Goal: Answer question/provide support: Share knowledge or assist other users

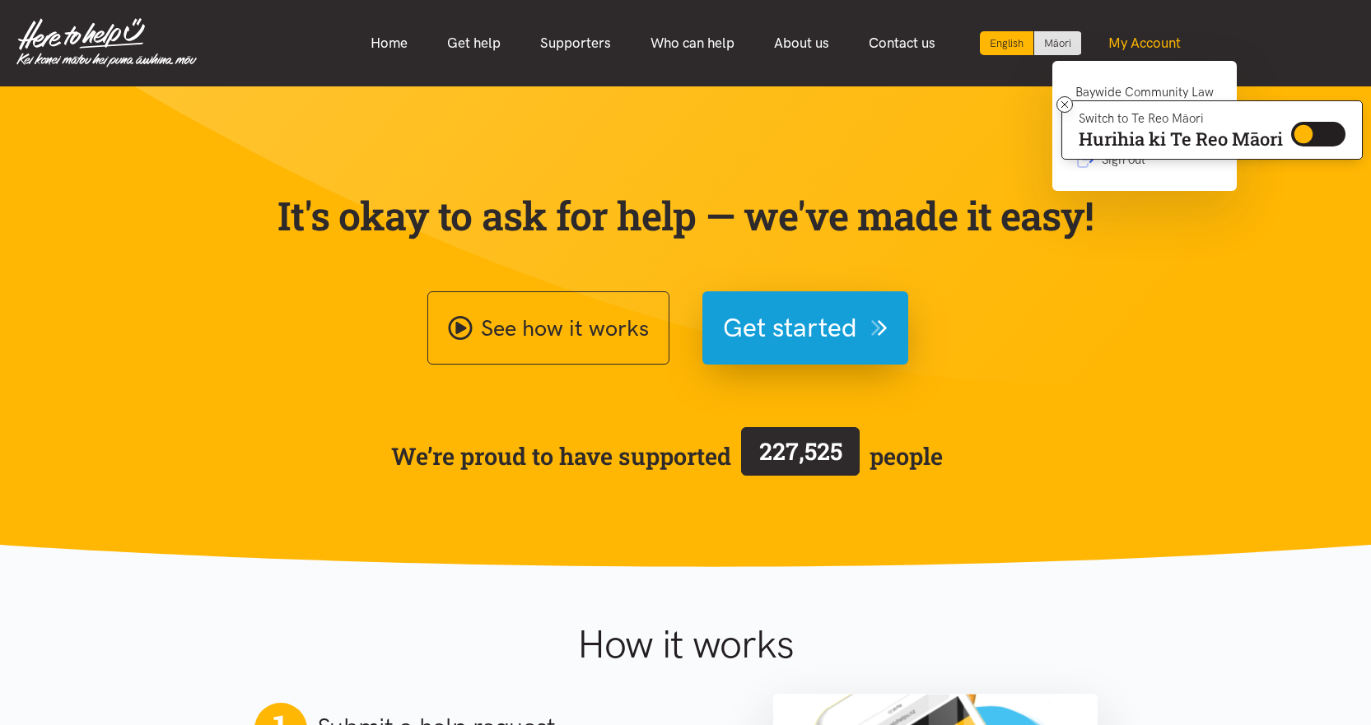
click at [1141, 42] on link "My Account" at bounding box center [1145, 43] width 112 height 35
click at [1171, 39] on link "My Account" at bounding box center [1145, 43] width 112 height 35
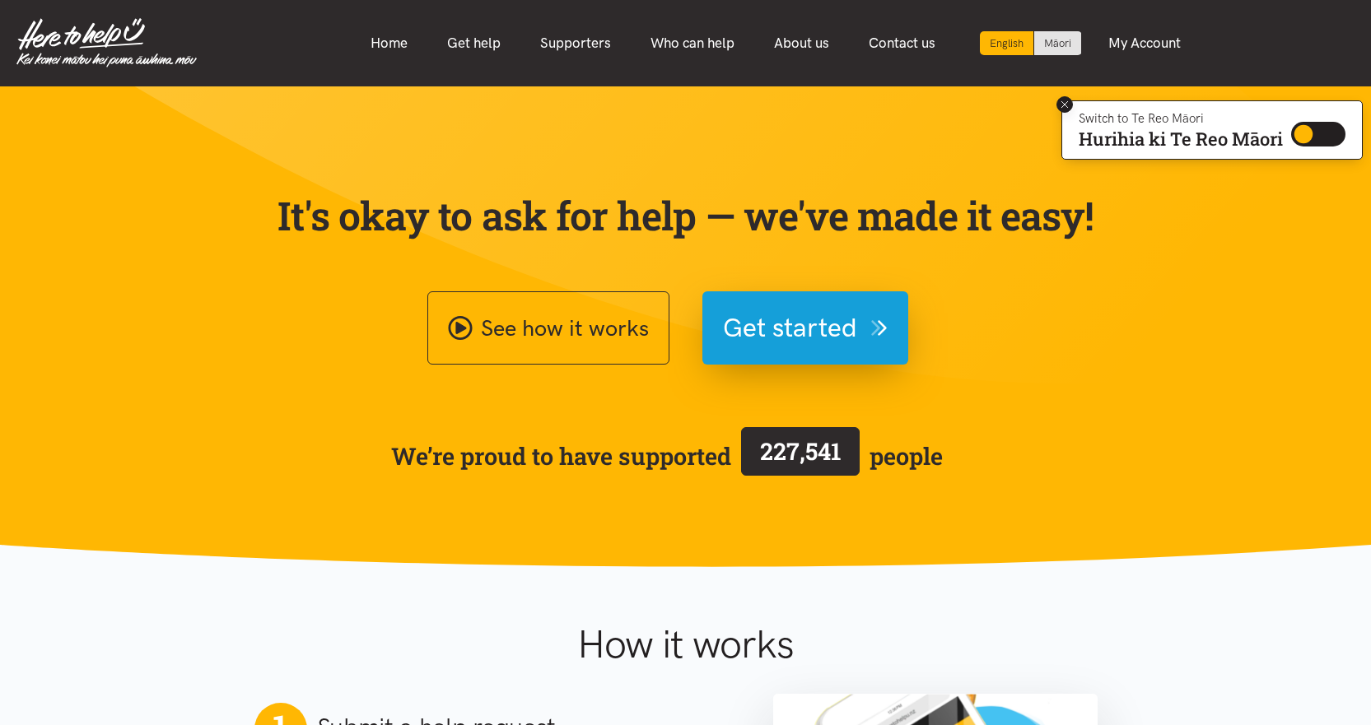
click at [1062, 105] on icon at bounding box center [1064, 104] width 7 height 7
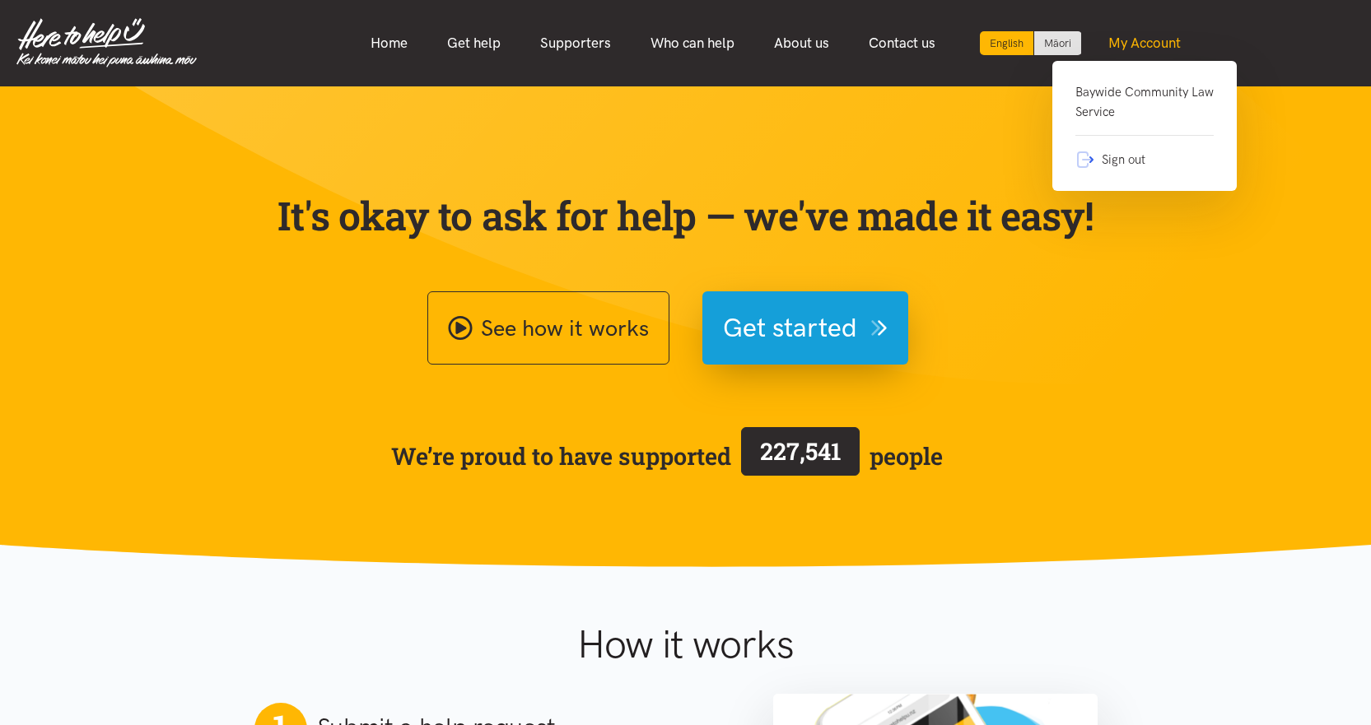
click at [1154, 42] on link "My Account" at bounding box center [1145, 43] width 112 height 35
click at [1129, 39] on link "My Account" at bounding box center [1145, 43] width 112 height 35
click at [1125, 95] on link "Baywide Community Law Service" at bounding box center [1144, 109] width 138 height 54
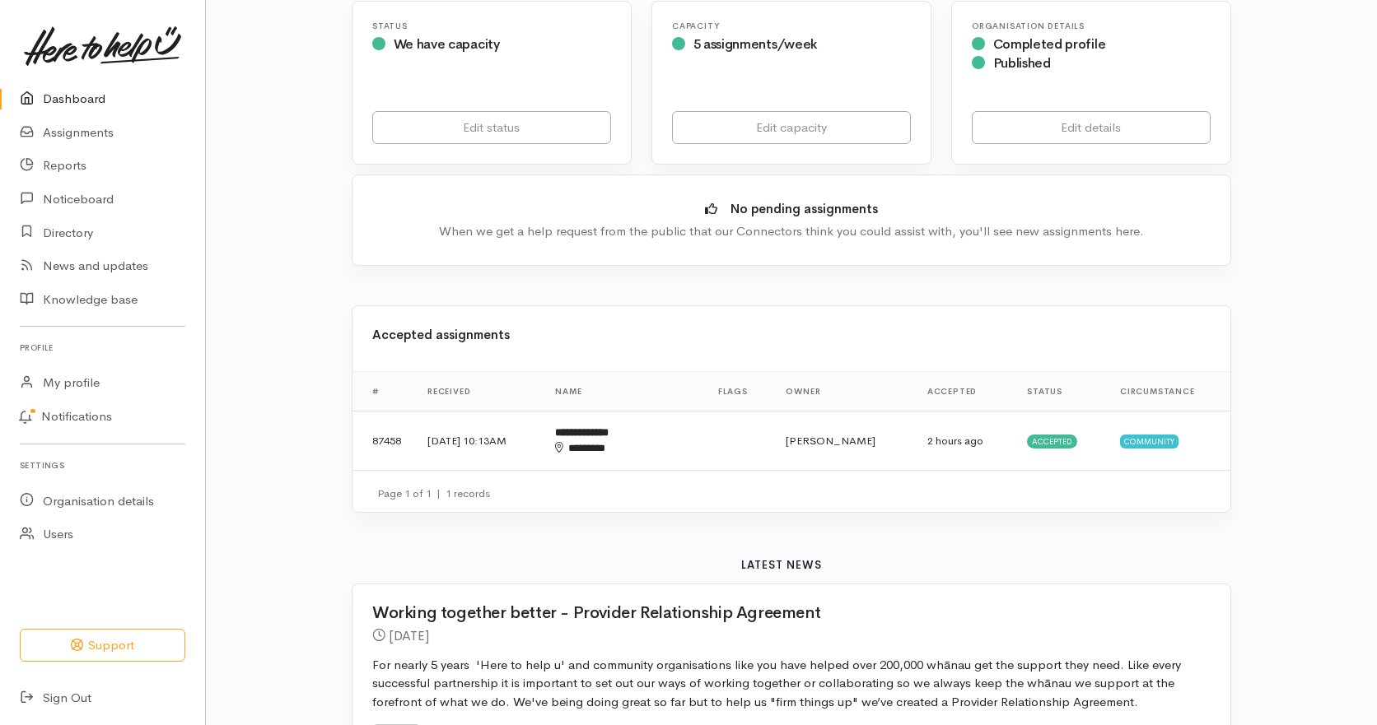
scroll to position [329, 0]
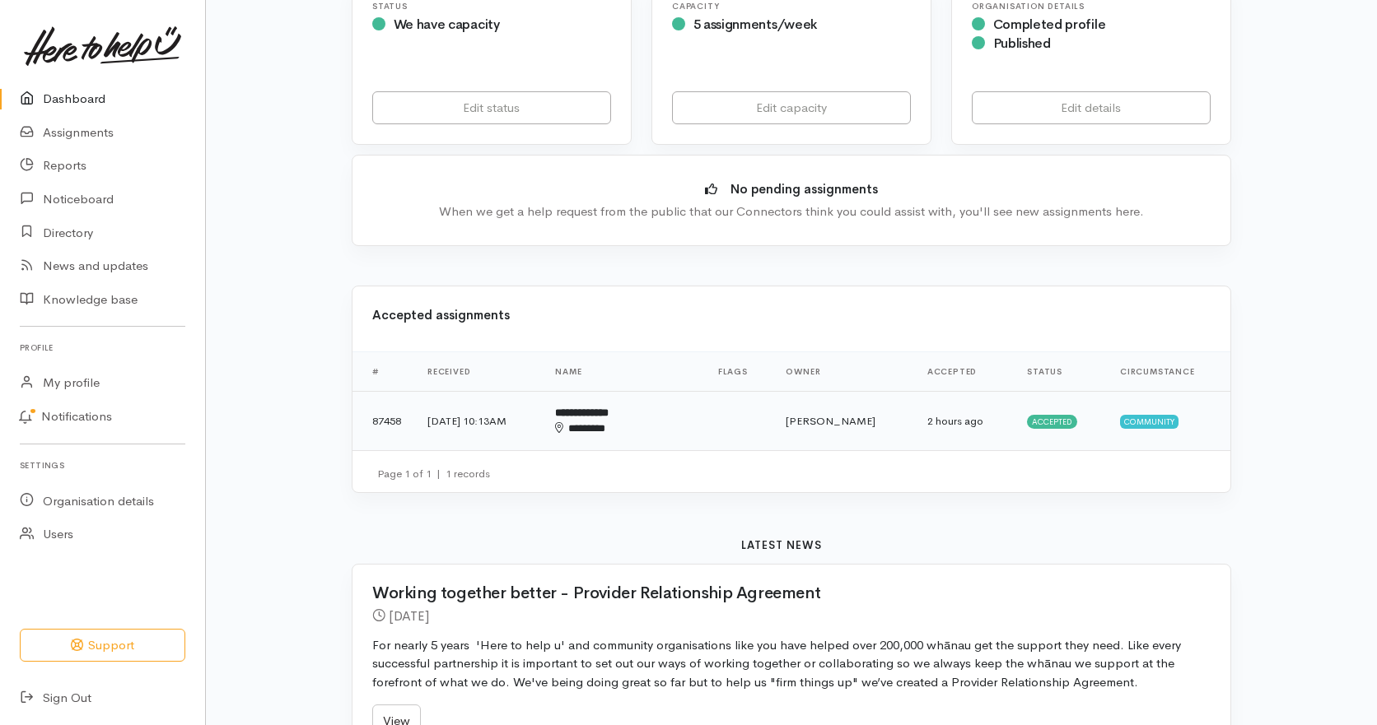
click at [608, 408] on b "**********" at bounding box center [582, 413] width 54 height 11
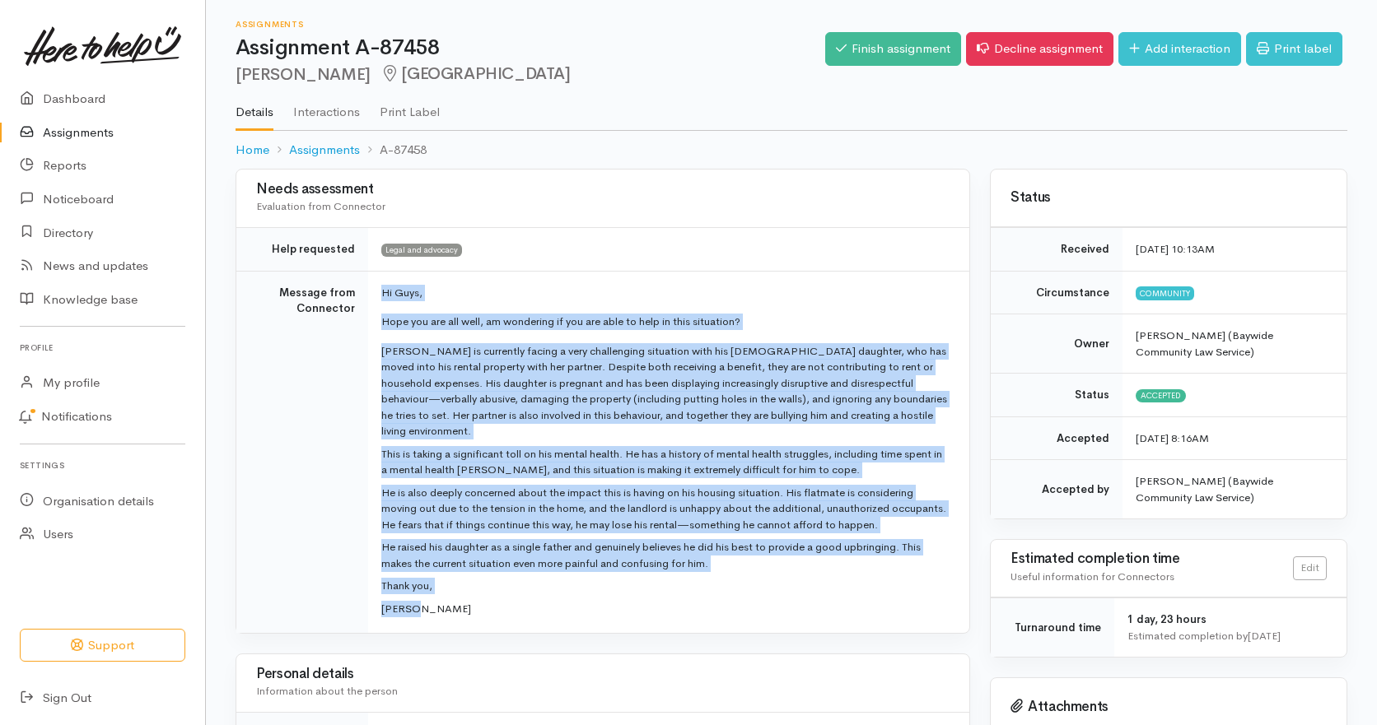
drag, startPoint x: 423, startPoint y: 595, endPoint x: 381, endPoint y: 290, distance: 308.4
click at [381, 290] on td "Hi Guys, Hope you are all well, am wondering if you are able to help in this si…" at bounding box center [668, 452] width 601 height 362
copy td "Hi Guys, Hope you are all well, am wondering if you are able to help in this si…"
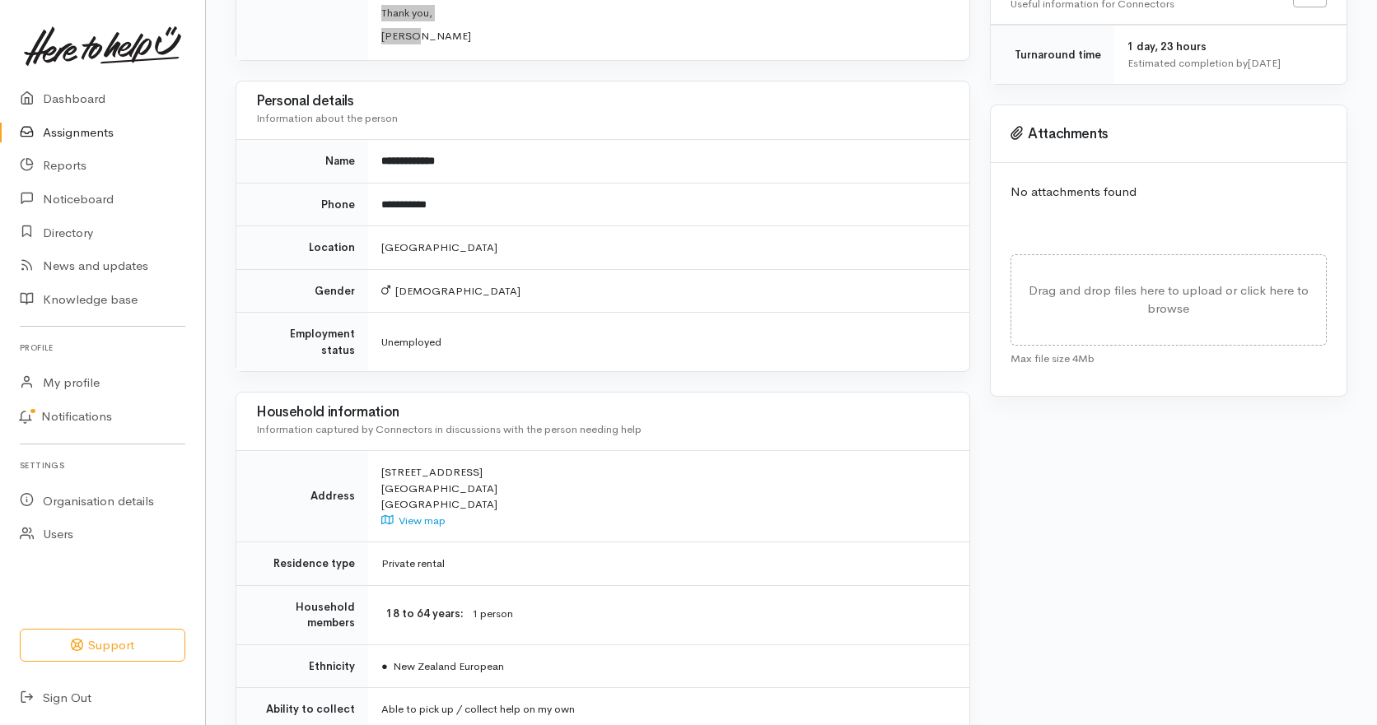
scroll to position [263, 0]
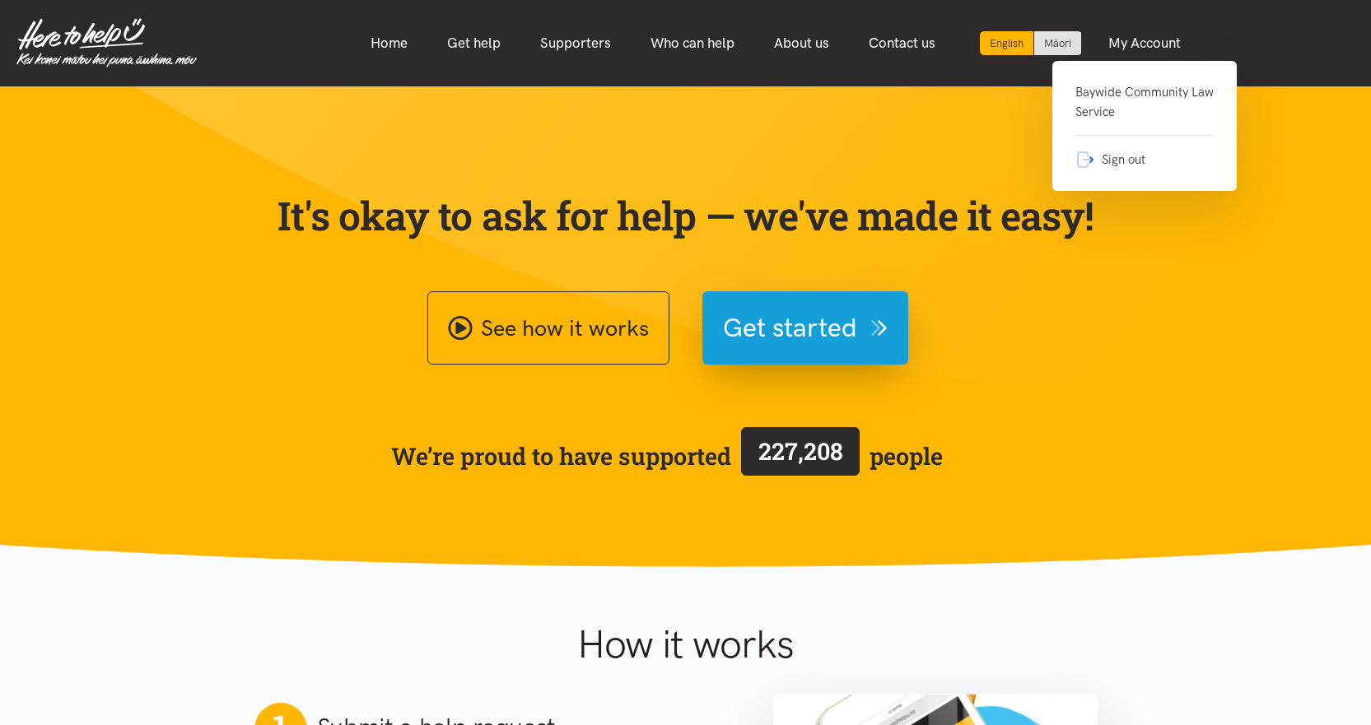
click at [1153, 91] on link "Baywide Community Law Service" at bounding box center [1144, 109] width 138 height 54
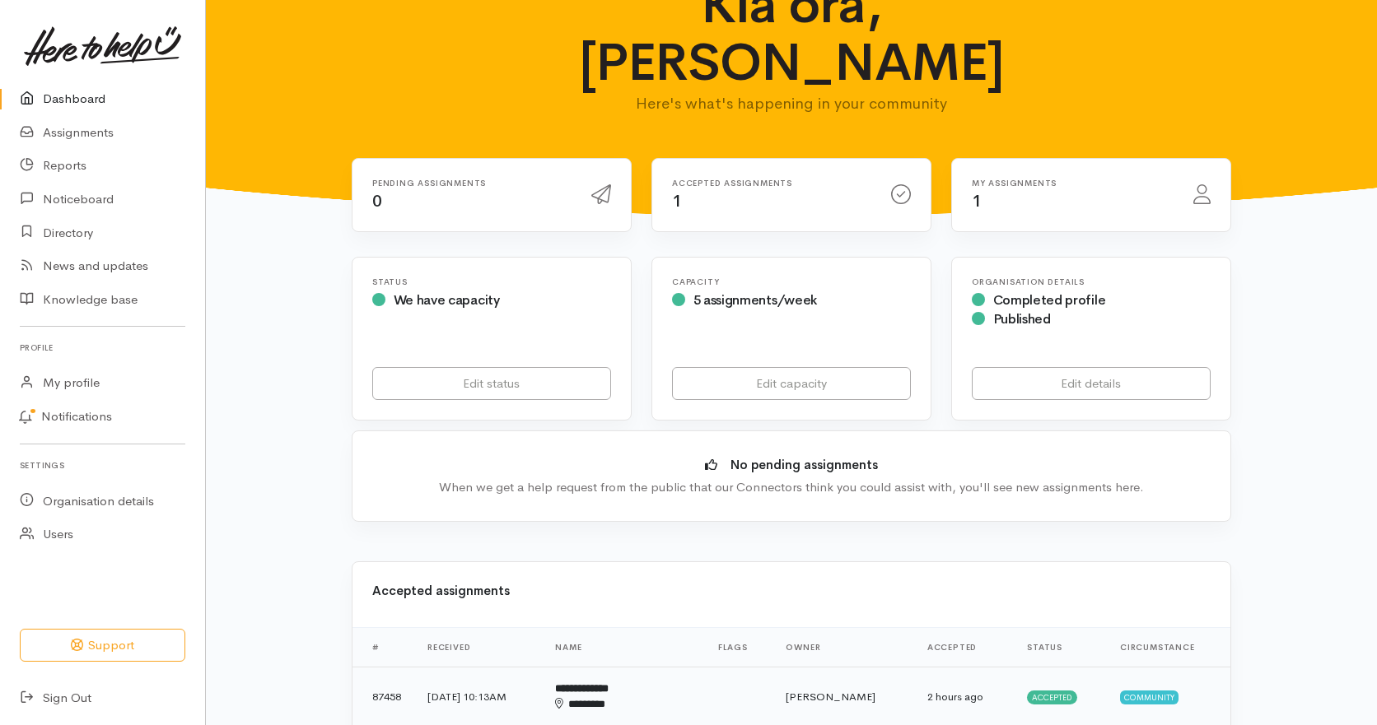
scroll to position [82, 0]
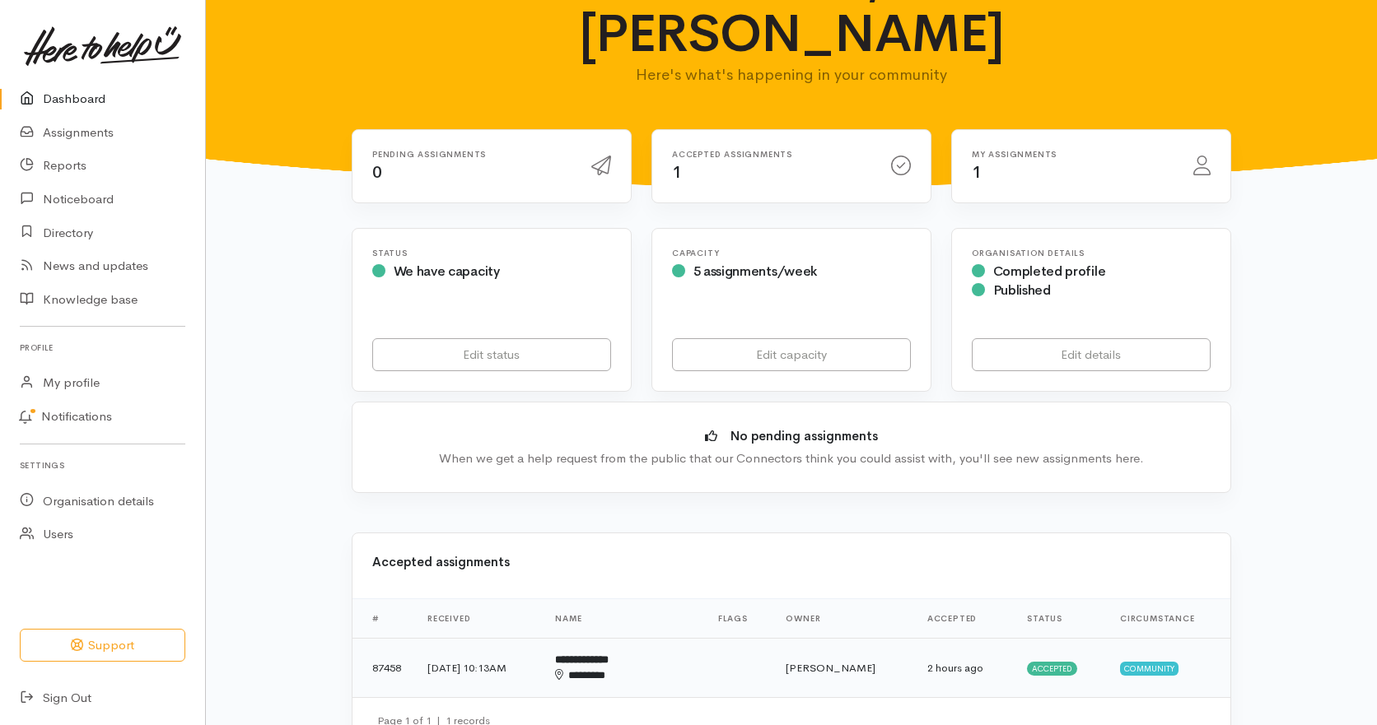
click at [608, 655] on b "**********" at bounding box center [582, 660] width 54 height 11
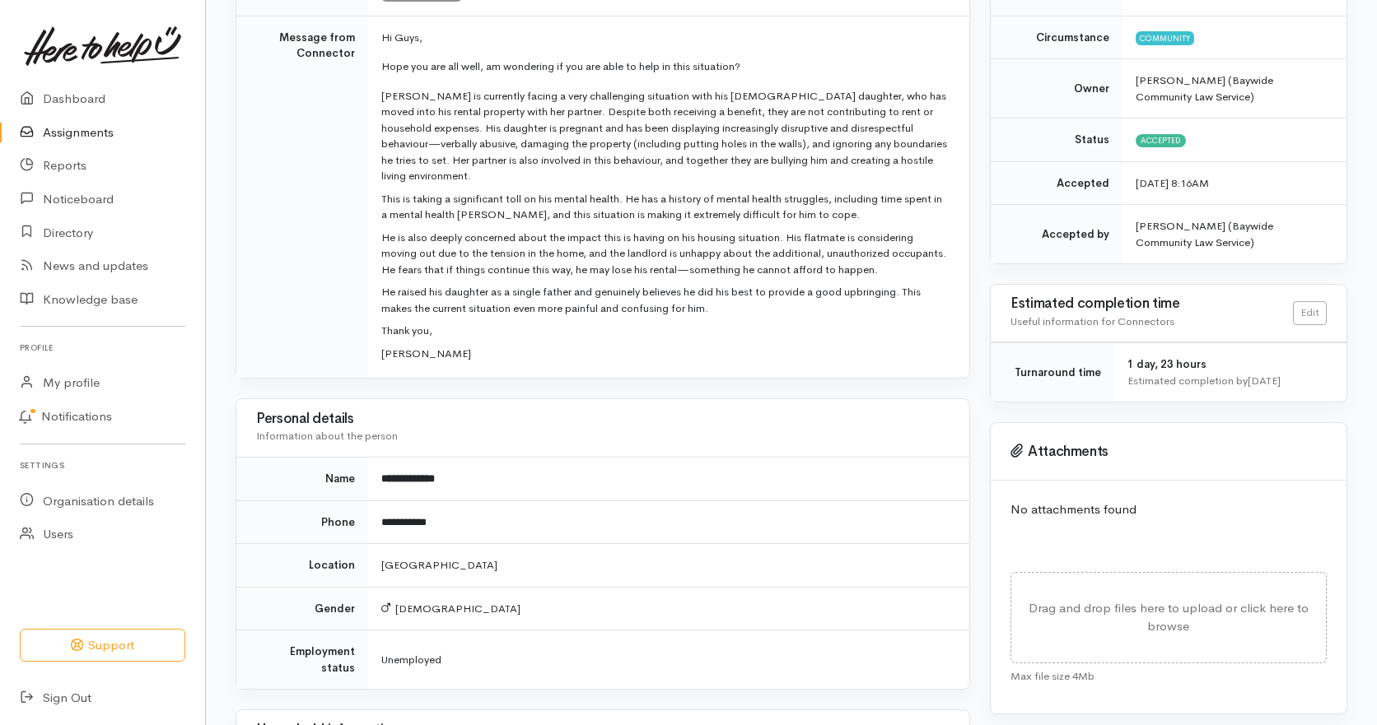
scroll to position [412, 0]
